Goal: Information Seeking & Learning: Learn about a topic

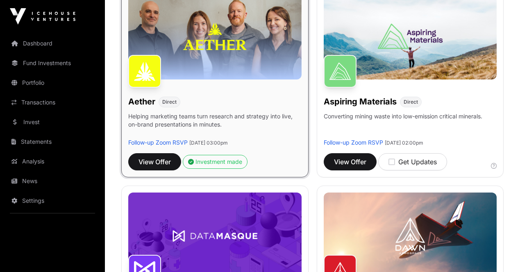
scroll to position [164, 0]
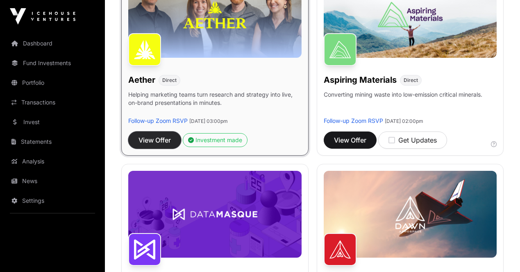
click at [154, 135] on span "View Offer" at bounding box center [154, 140] width 32 height 10
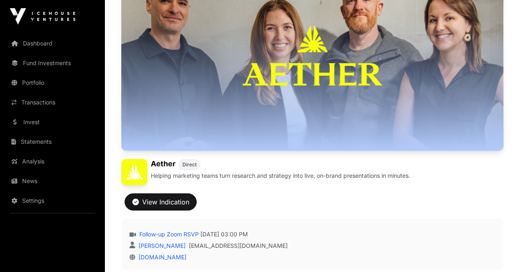
scroll to position [123, 0]
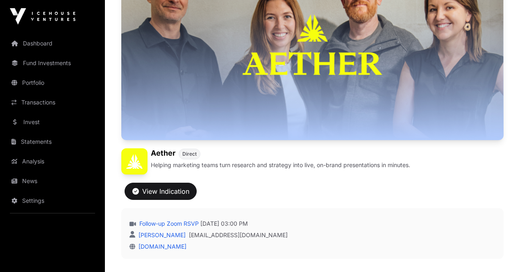
click at [469, 174] on div "View Indication" at bounding box center [312, 186] width 382 height 25
click at [189, 186] on div "View Indication" at bounding box center [160, 191] width 57 height 10
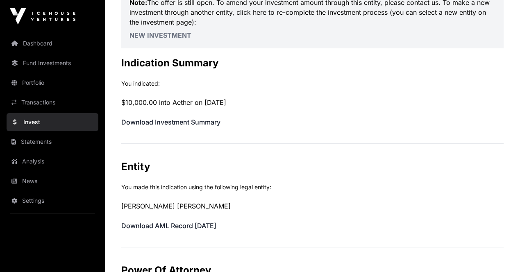
scroll to position [164, 0]
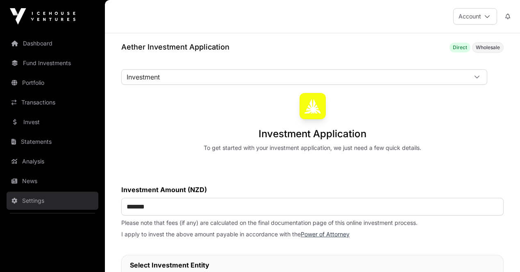
click at [41, 203] on link "Settings" at bounding box center [53, 201] width 92 height 18
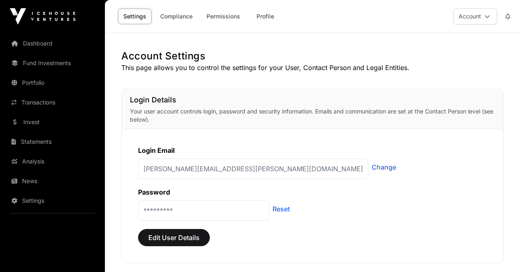
click at [190, 27] on div "Settings Compliance Permissions Profile" at bounding box center [198, 16] width 177 height 25
click at [185, 20] on link "Compliance" at bounding box center [176, 17] width 43 height 16
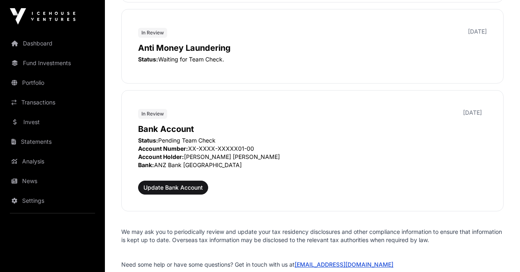
scroll to position [1147, 0]
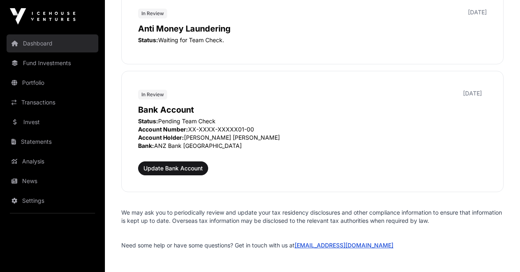
click at [66, 48] on link "Dashboard" at bounding box center [53, 43] width 92 height 18
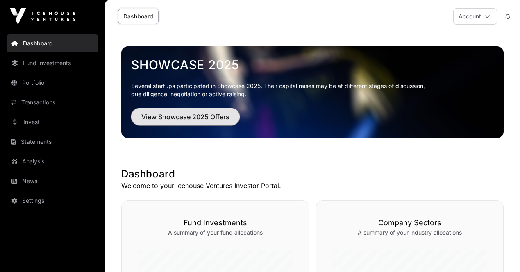
click at [196, 116] on span "View Showcase 2025 Offers" at bounding box center [185, 117] width 88 height 10
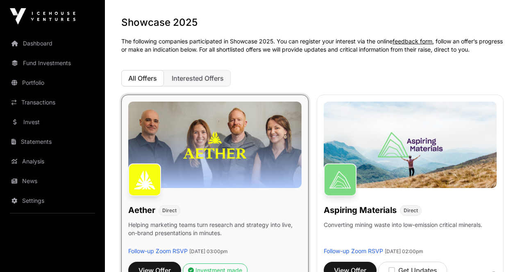
scroll to position [41, 0]
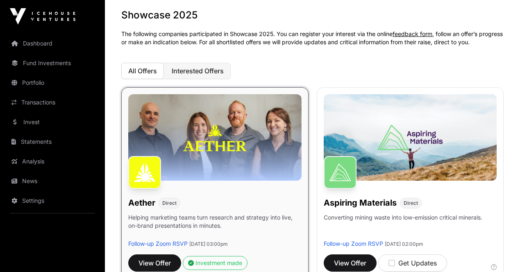
click at [202, 70] on span "Interested Offers" at bounding box center [198, 71] width 52 height 8
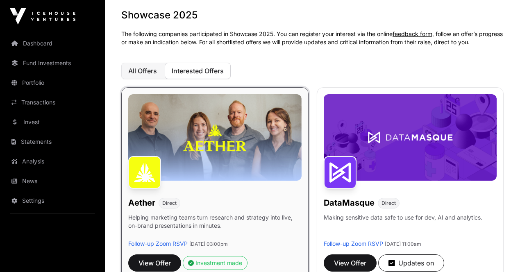
click at [158, 67] on button "All Offers" at bounding box center [142, 71] width 43 height 16
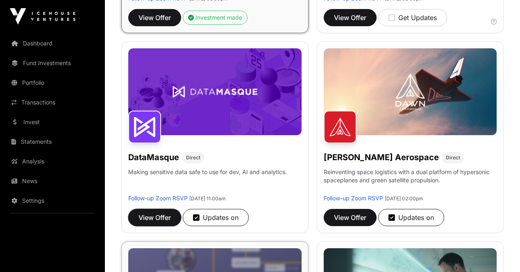
scroll to position [287, 0]
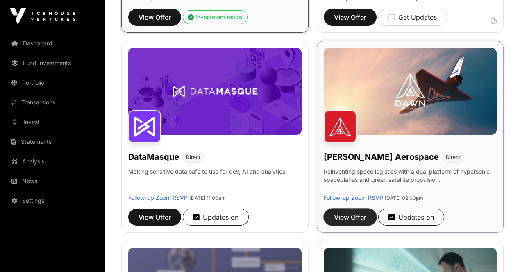
click at [334, 212] on span "View Offer" at bounding box center [350, 217] width 32 height 10
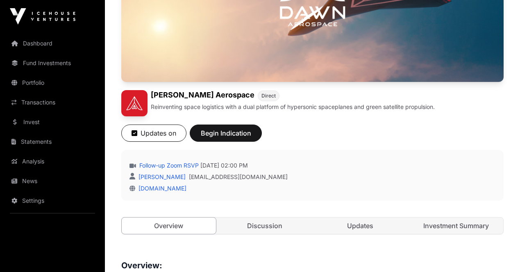
scroll to position [246, 0]
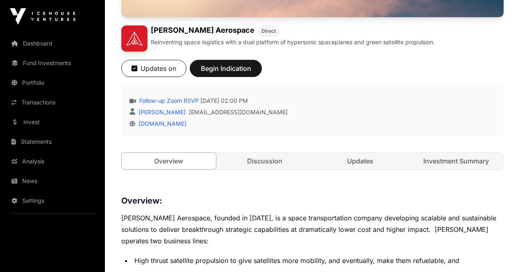
click at [433, 71] on div "Open Dawn Aerospace Direct Reinventing space logistics with a dual platform of …" at bounding box center [312, 6] width 382 height 360
click at [434, 153] on link "Investment Summary" at bounding box center [456, 161] width 94 height 16
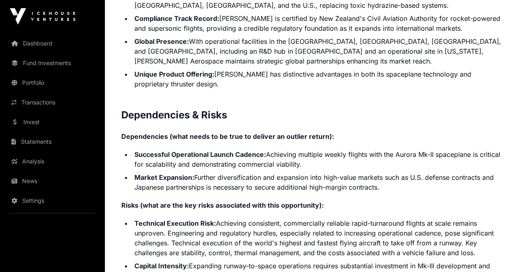
scroll to position [1884, 0]
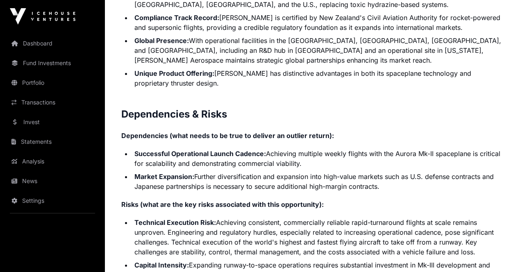
click at [219, 260] on li "Capital Intensity: Expanding runway-to-space operations requires substantial in…" at bounding box center [317, 274] width 371 height 29
click at [237, 217] on li "Technical Execution Risk: Achieving consistent, commercially reliable rapid-tur…" at bounding box center [317, 236] width 371 height 39
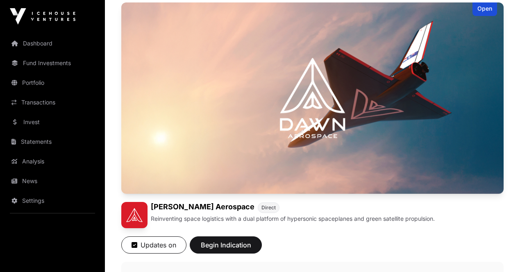
scroll to position [0, 0]
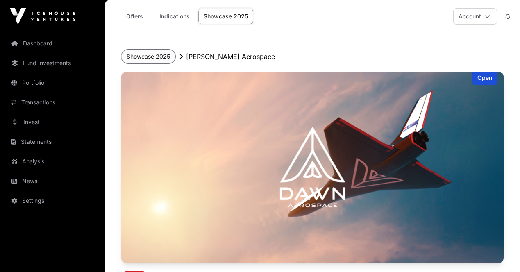
click at [165, 56] on button "Showcase 2025" at bounding box center [148, 57] width 54 height 14
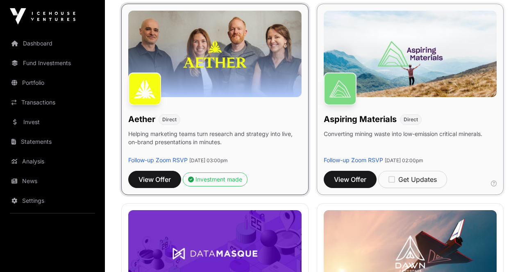
scroll to position [123, 0]
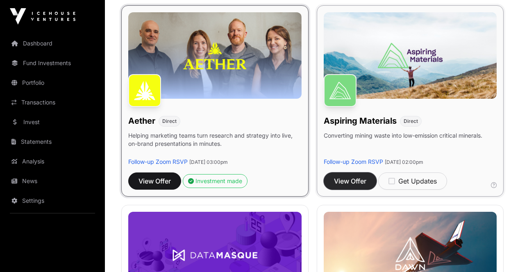
click at [334, 176] on span "View Offer" at bounding box center [350, 181] width 32 height 10
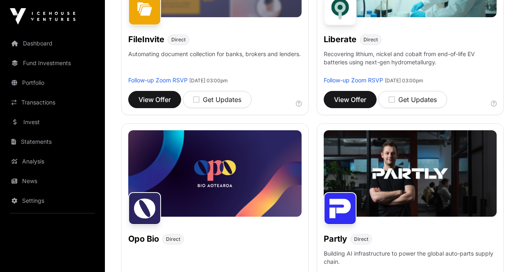
scroll to position [614, 0]
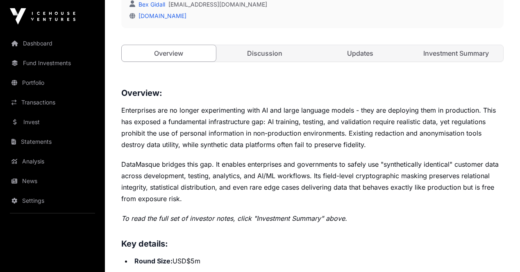
scroll to position [287, 0]
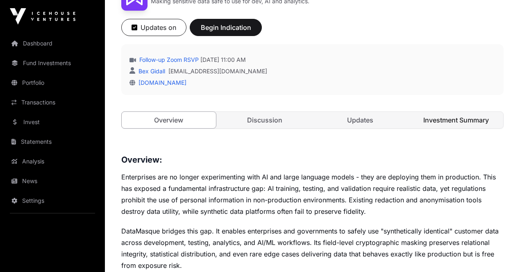
click at [472, 112] on link "Investment Summary" at bounding box center [456, 120] width 94 height 16
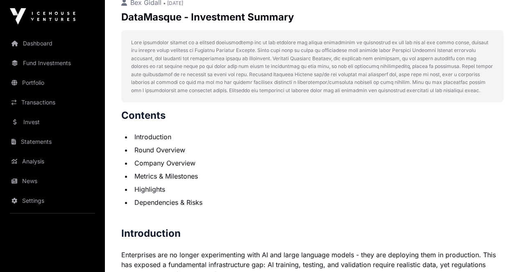
scroll to position [246, 0]
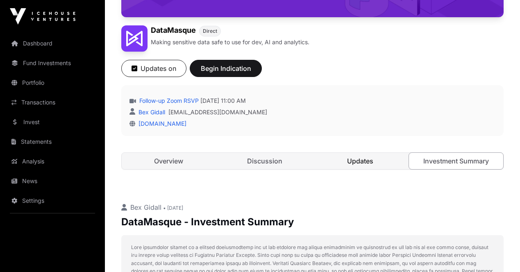
click at [344, 153] on link "Updates" at bounding box center [360, 161] width 94 height 16
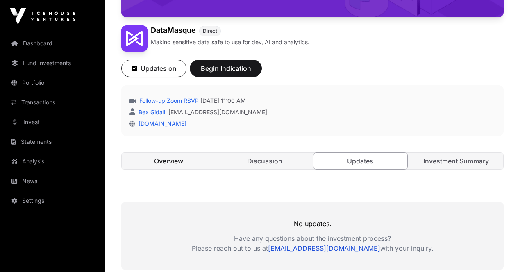
click at [172, 153] on link "Overview" at bounding box center [169, 161] width 94 height 16
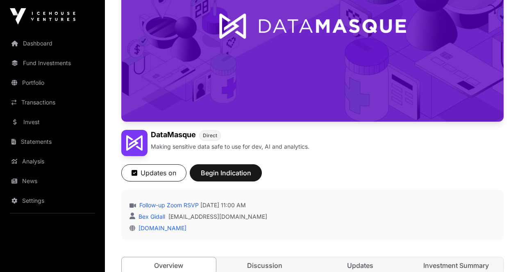
scroll to position [123, 0]
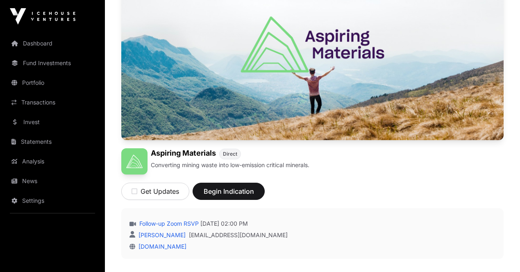
scroll to position [205, 0]
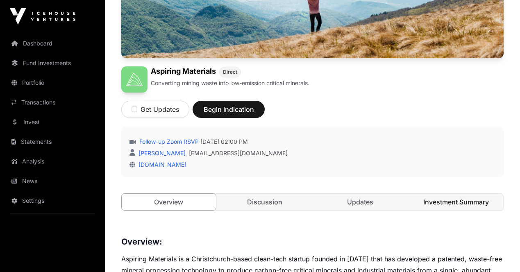
click at [446, 194] on link "Investment Summary" at bounding box center [456, 202] width 94 height 16
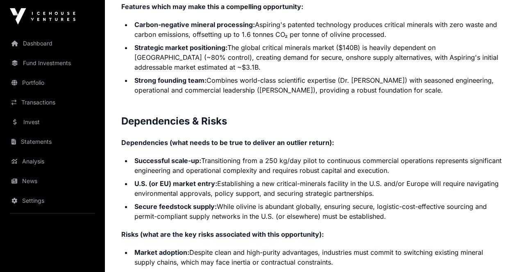
scroll to position [1802, 0]
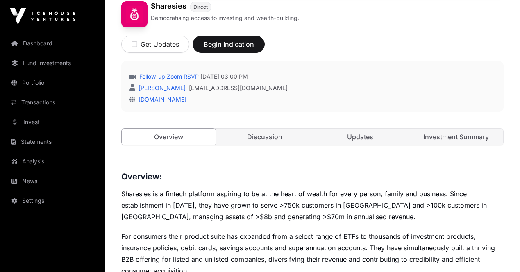
scroll to position [287, 0]
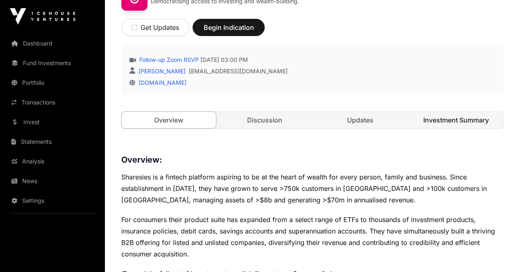
click at [459, 112] on link "Investment Summary" at bounding box center [456, 120] width 94 height 16
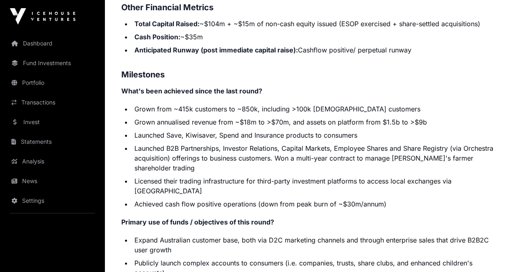
scroll to position [1720, 0]
